Goal: Obtain resource: Obtain resource

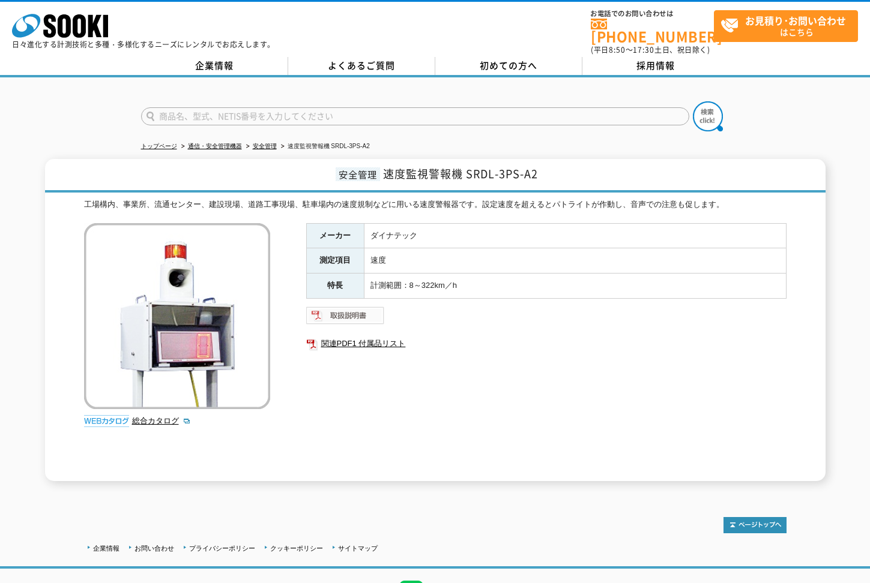
click at [349, 309] on img at bounding box center [345, 315] width 79 height 19
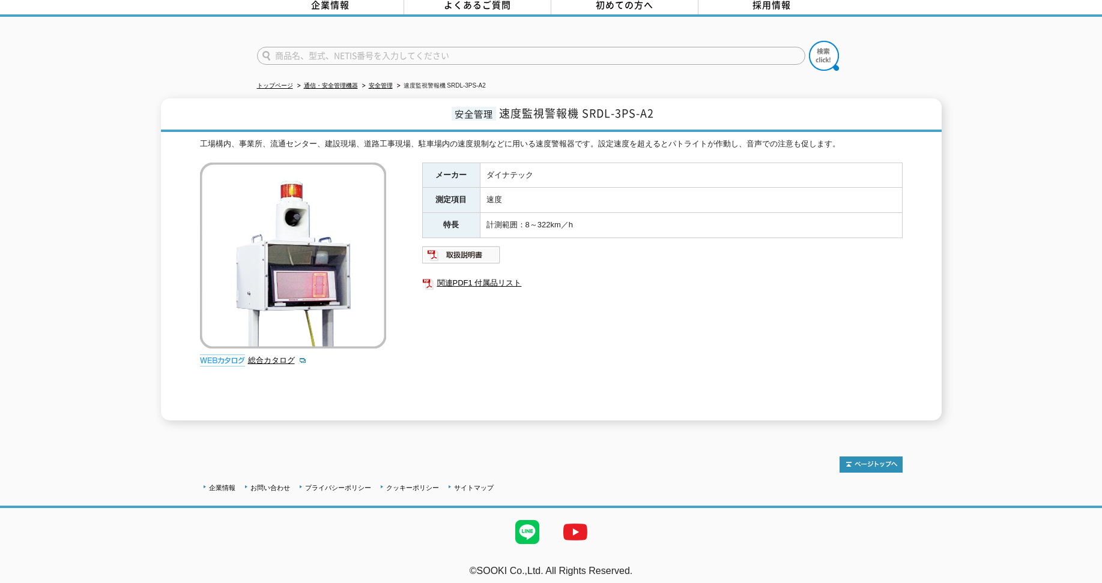
scroll to position [61, 0]
click at [273, 355] on link "総合カタログ" at bounding box center [277, 359] width 59 height 9
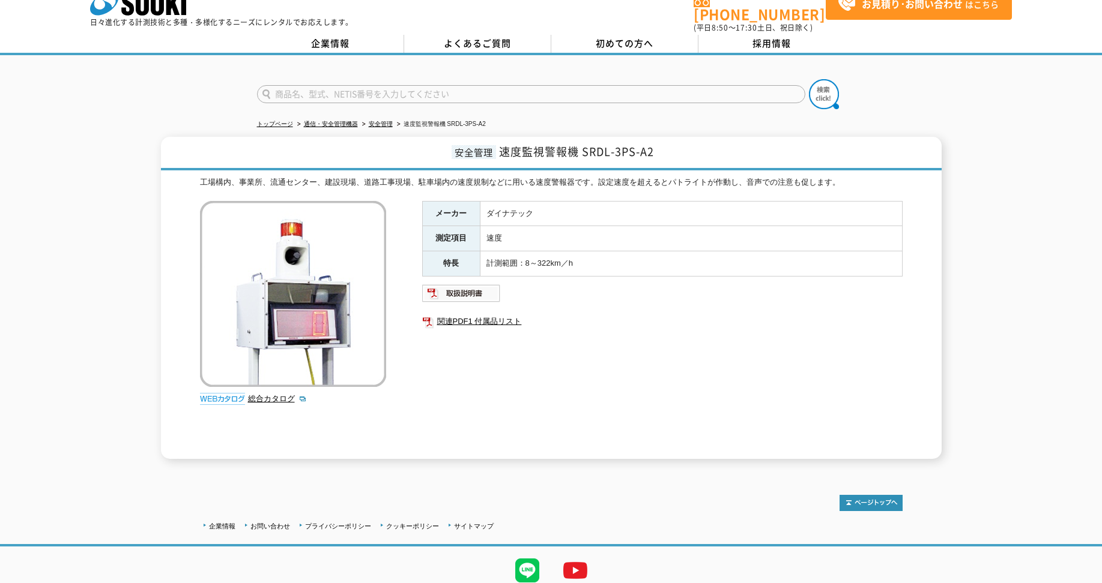
scroll to position [0, 0]
